Goal: Task Accomplishment & Management: Use online tool/utility

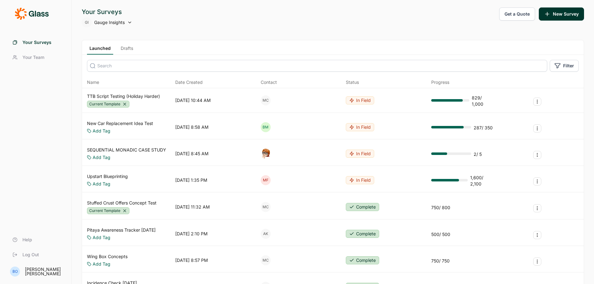
click at [129, 51] on link "Drafts" at bounding box center [126, 49] width 17 height 9
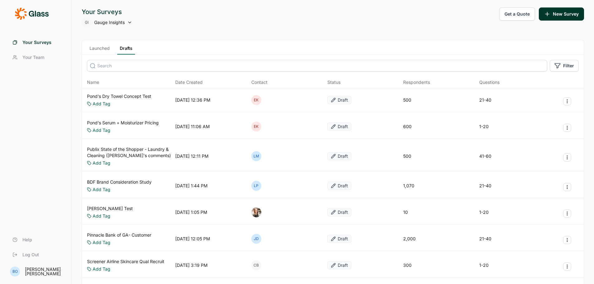
click at [123, 68] on input at bounding box center [317, 66] width 460 height 12
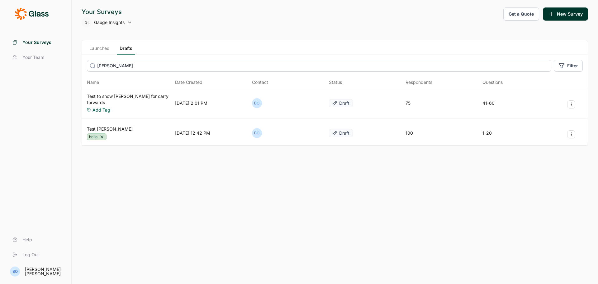
type input "[PERSON_NAME]"
click at [99, 126] on link "Test [PERSON_NAME]" at bounding box center [110, 129] width 46 height 6
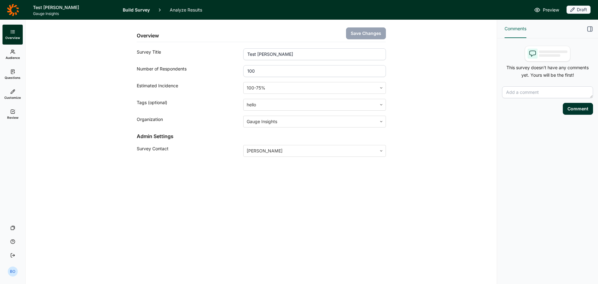
click at [15, 72] on link "Questions" at bounding box center [12, 75] width 20 height 20
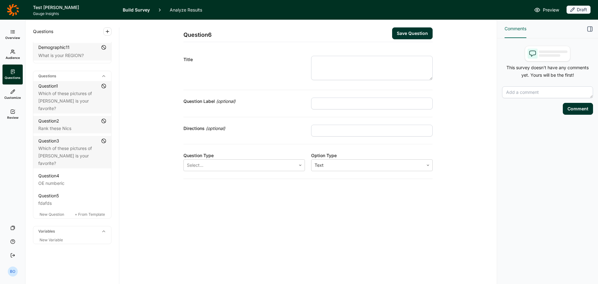
scroll to position [261, 0]
click at [97, 89] on div "Question 1" at bounding box center [72, 85] width 68 height 7
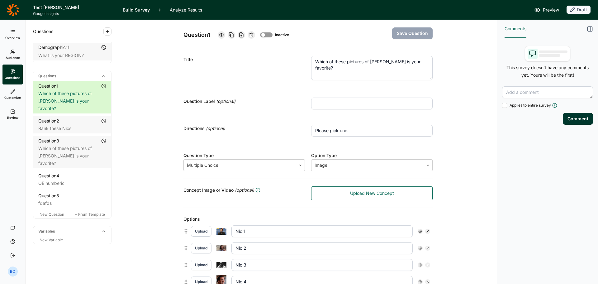
click at [272, 34] on div "Inactive" at bounding box center [272, 34] width 25 height 5
click at [98, 126] on div "Rank these Nics" at bounding box center [72, 128] width 68 height 7
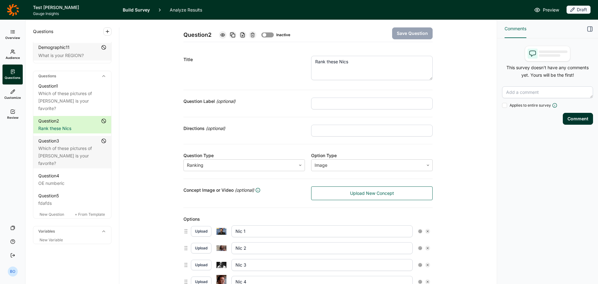
click at [271, 33] on div at bounding box center [267, 34] width 12 height 5
click at [101, 145] on div "Which of these pictures of [PERSON_NAME] is your favorite?" at bounding box center [72, 156] width 68 height 22
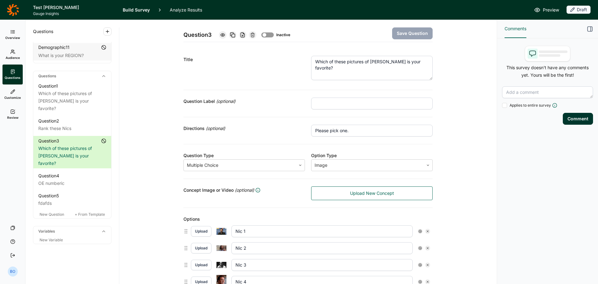
click at [267, 35] on div at bounding box center [267, 34] width 12 height 5
